Goal: Register for event/course

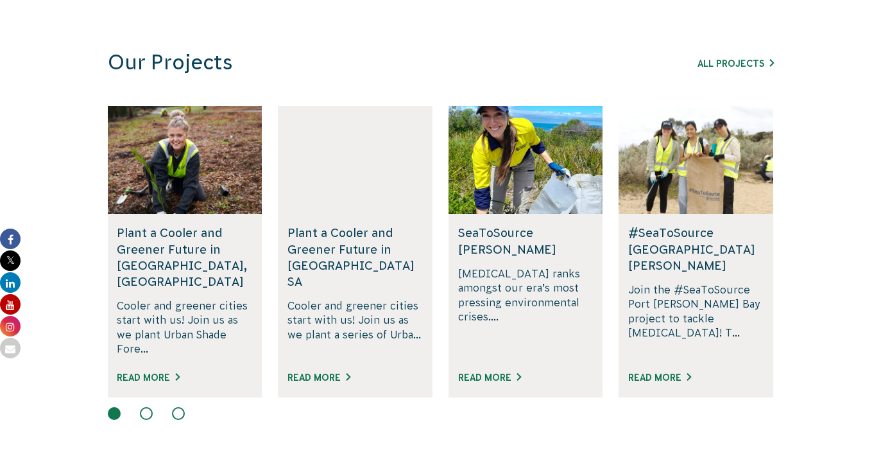
scroll to position [773, 0]
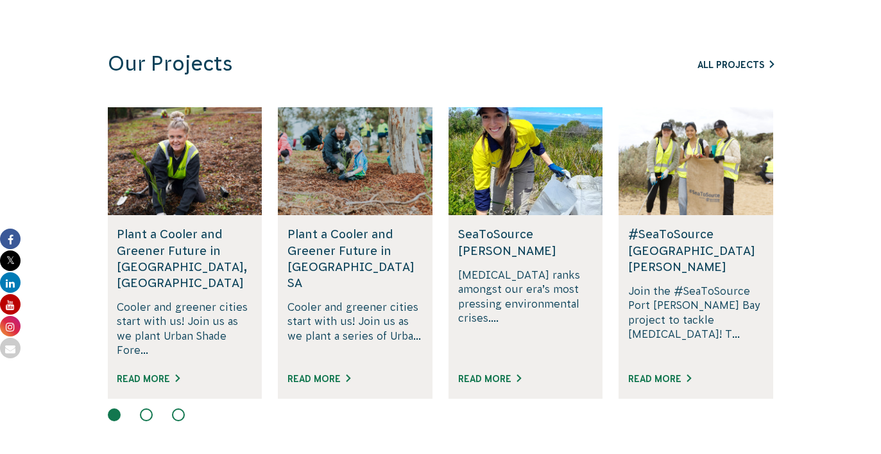
click at [743, 63] on link "All Projects" at bounding box center [736, 65] width 76 height 10
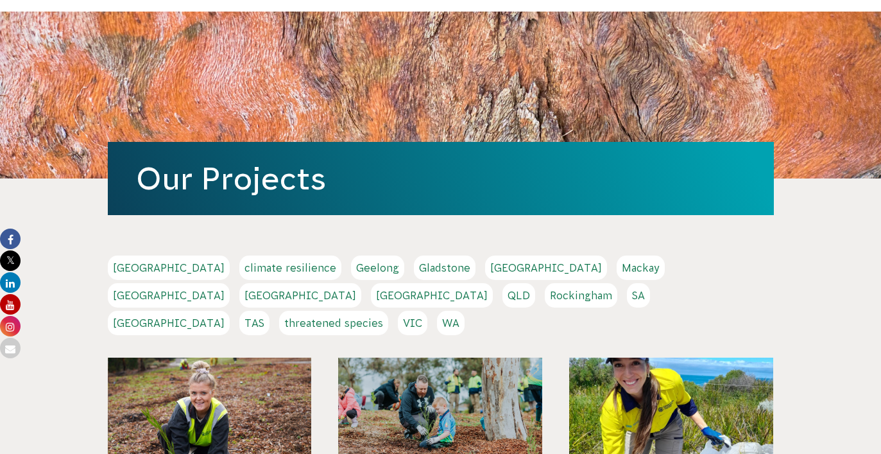
scroll to position [175, 0]
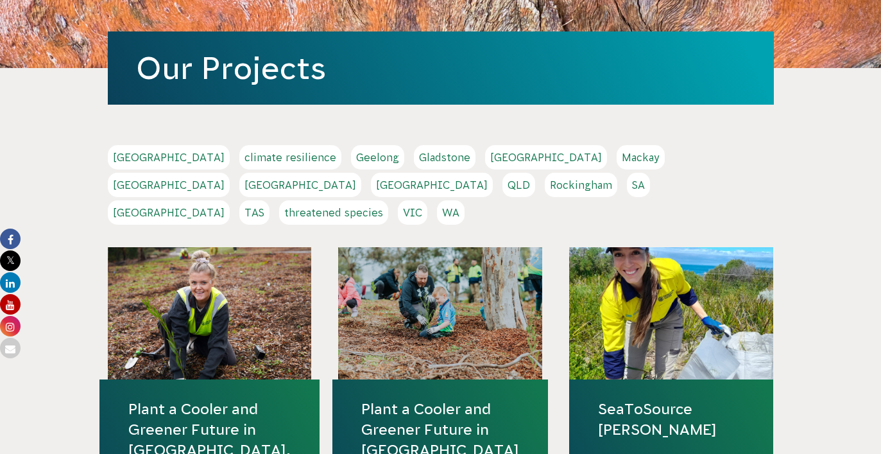
click at [230, 173] on link "Melbourne" at bounding box center [169, 185] width 122 height 24
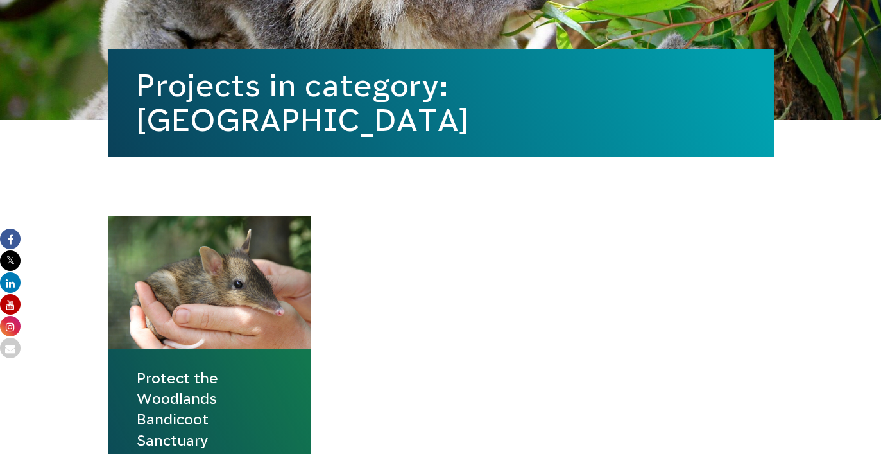
scroll to position [384, 0]
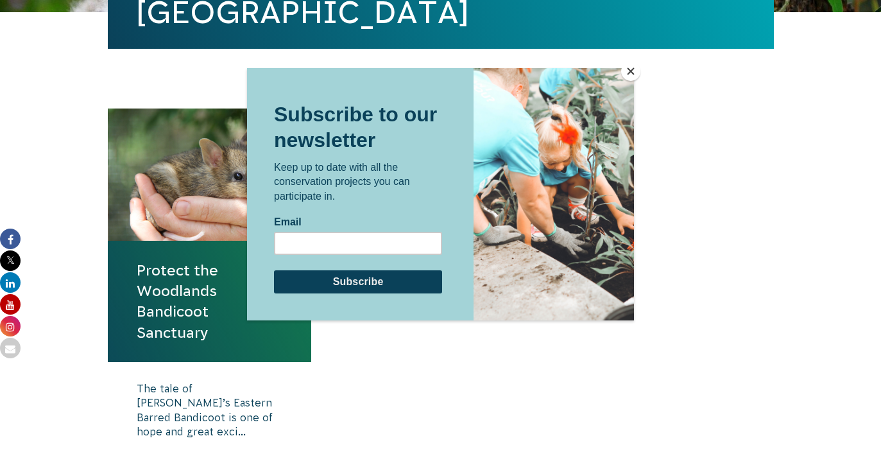
click at [630, 71] on button "Close" at bounding box center [630, 71] width 19 height 19
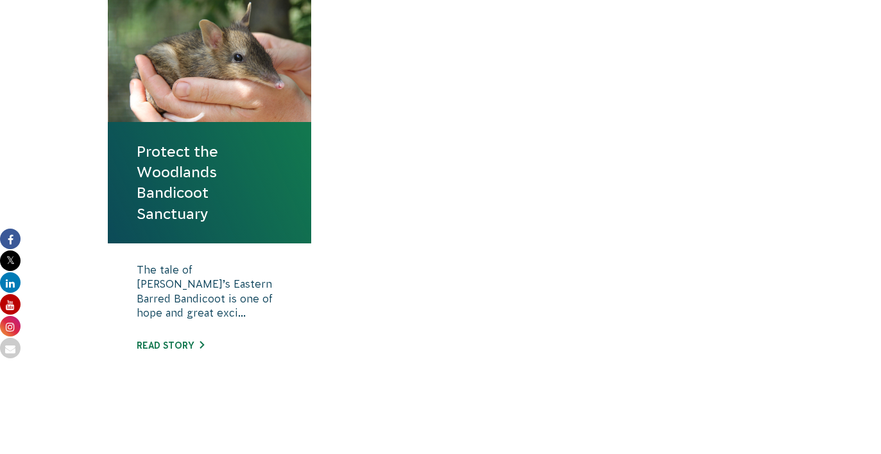
scroll to position [518, 0]
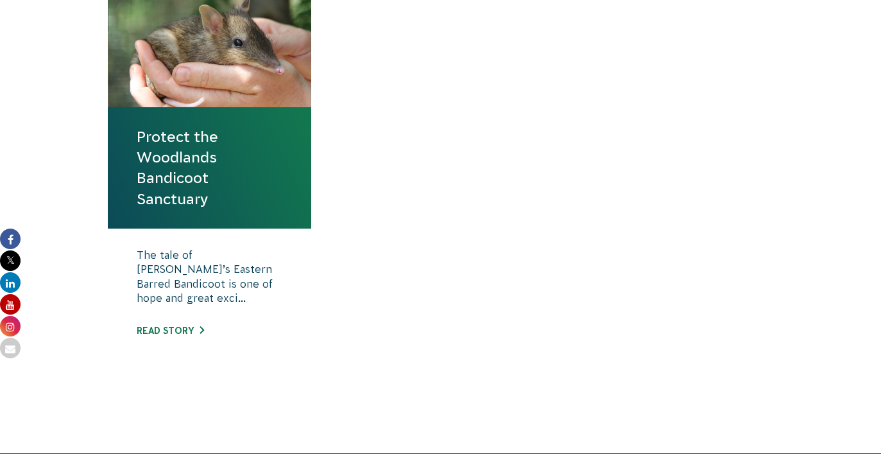
click at [223, 166] on link "Protect the Woodlands Bandicoot Sanctuary" at bounding box center [210, 167] width 146 height 83
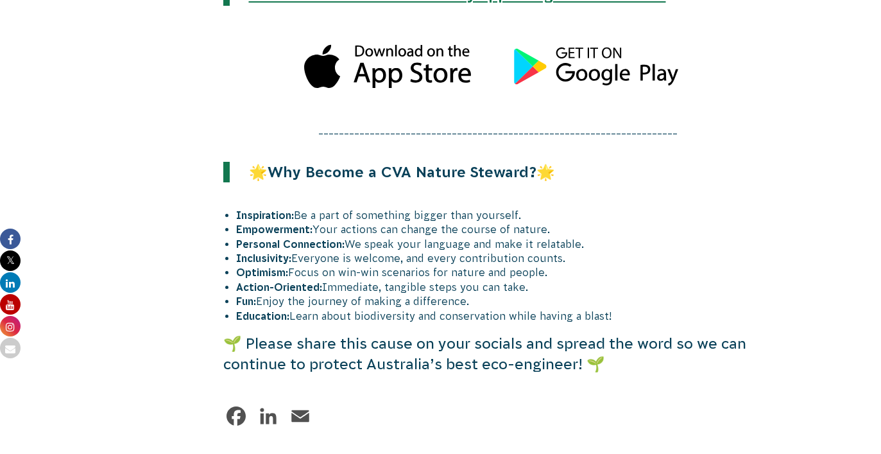
scroll to position [3353, 0]
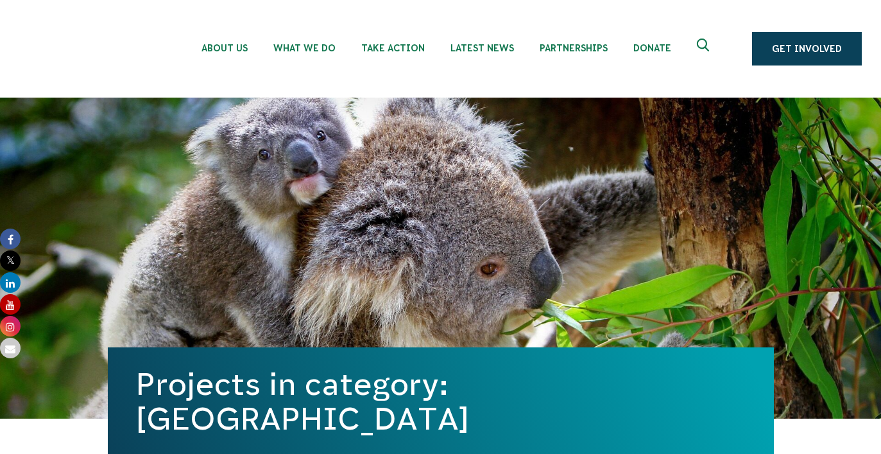
scroll to position [540, 0]
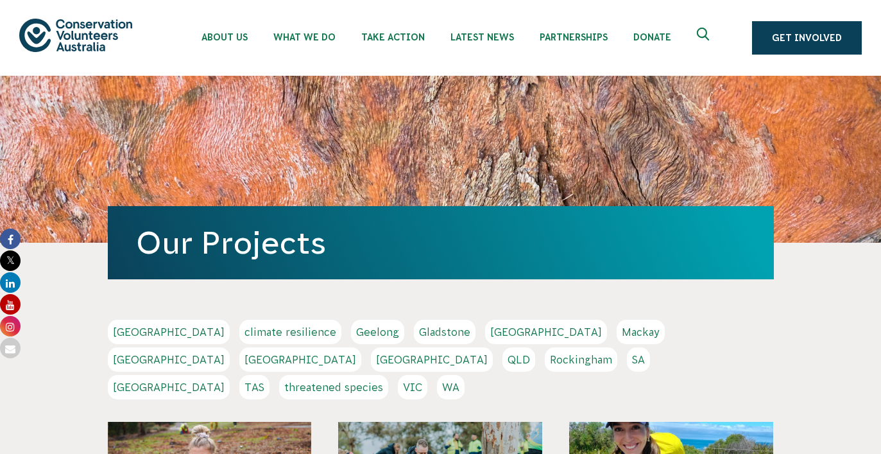
scroll to position [175, 0]
